Goal: Navigation & Orientation: Find specific page/section

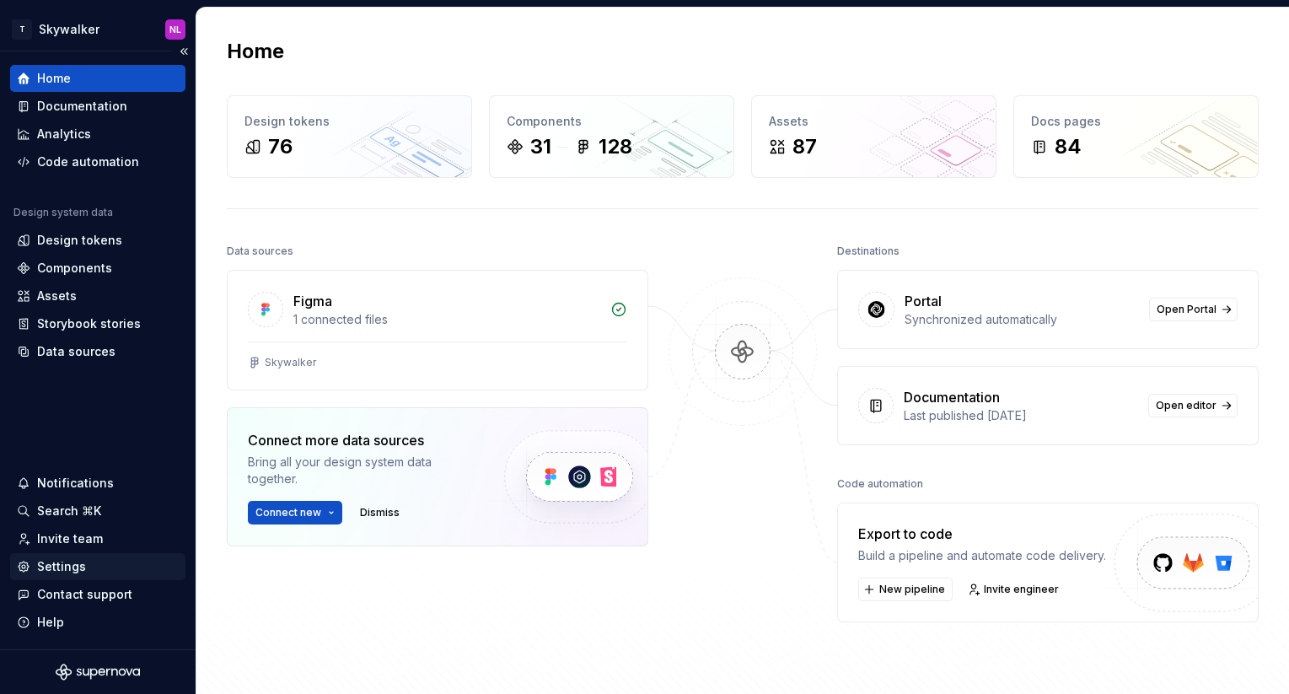
click at [72, 570] on div "Settings" at bounding box center [61, 566] width 49 height 17
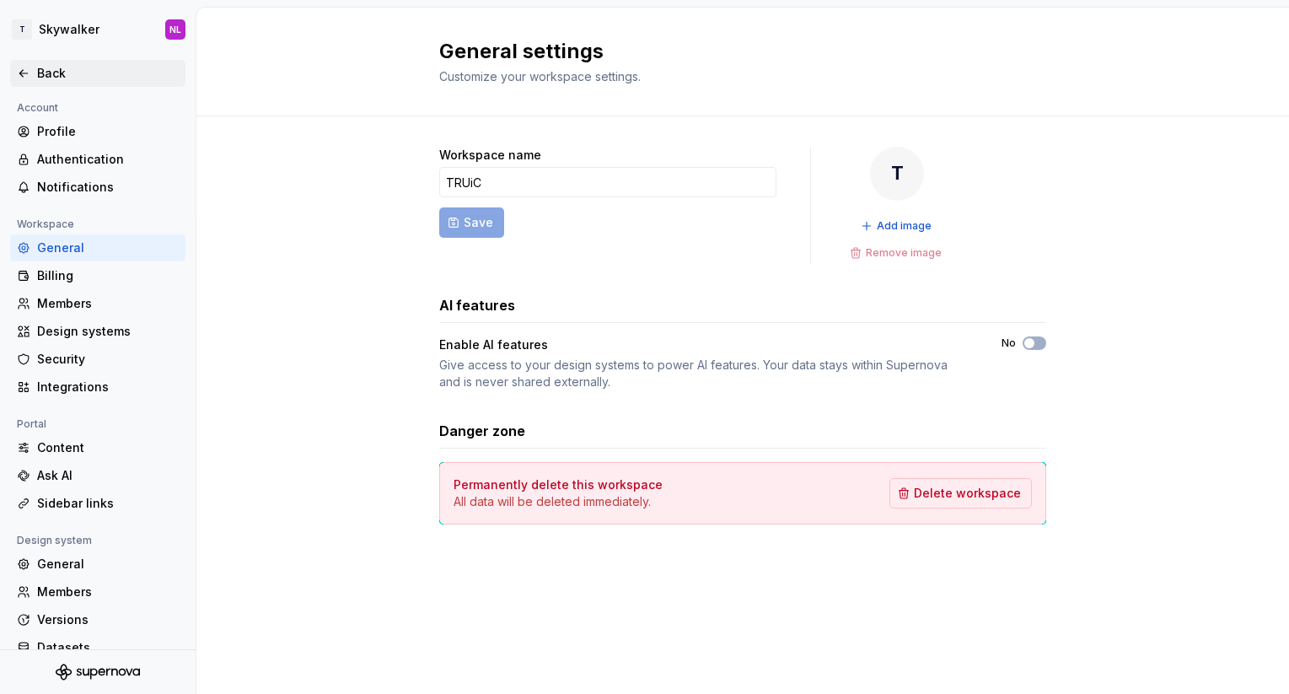
click at [46, 72] on div "Back" at bounding box center [108, 73] width 142 height 17
